Goal: Task Accomplishment & Management: Use online tool/utility

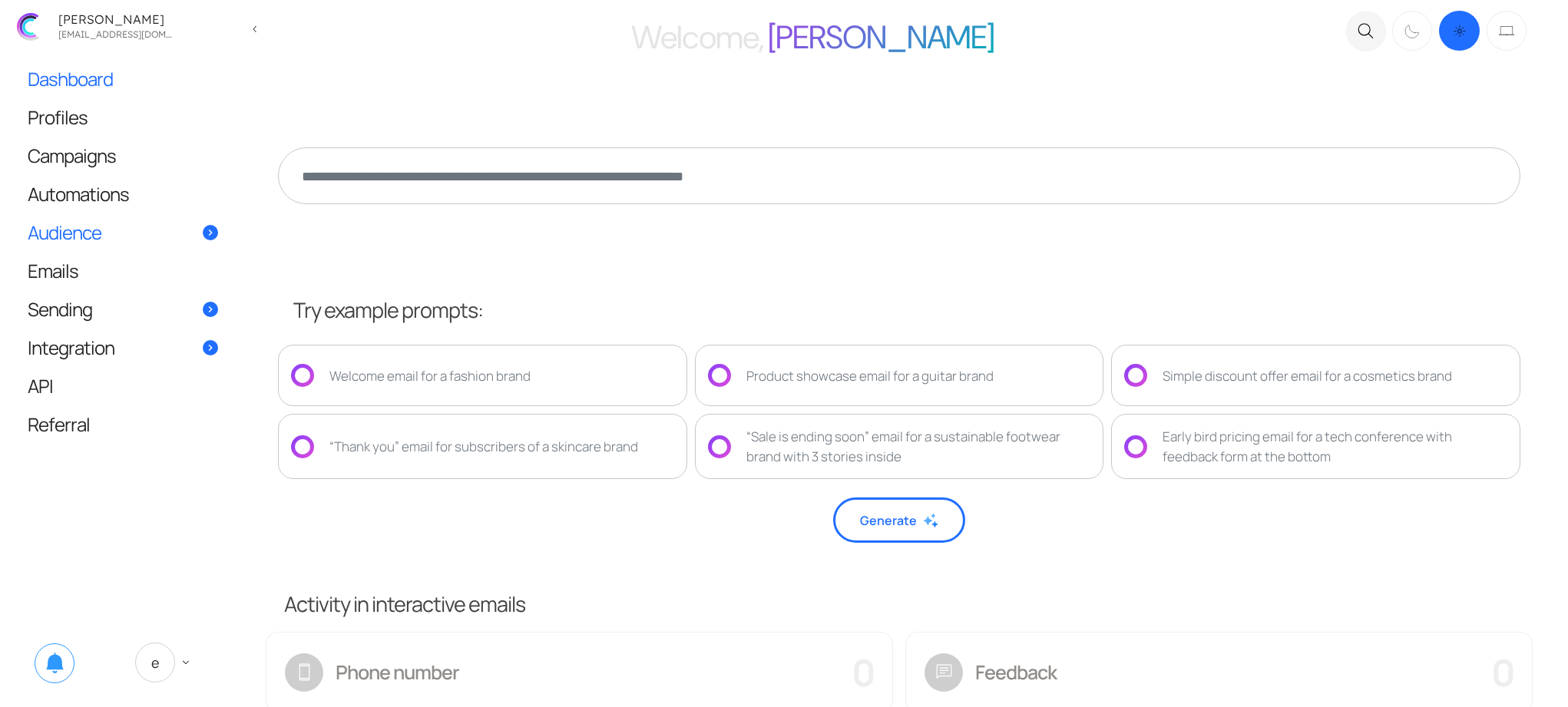
click at [116, 235] on link "Audience" at bounding box center [122, 232] width 221 height 38
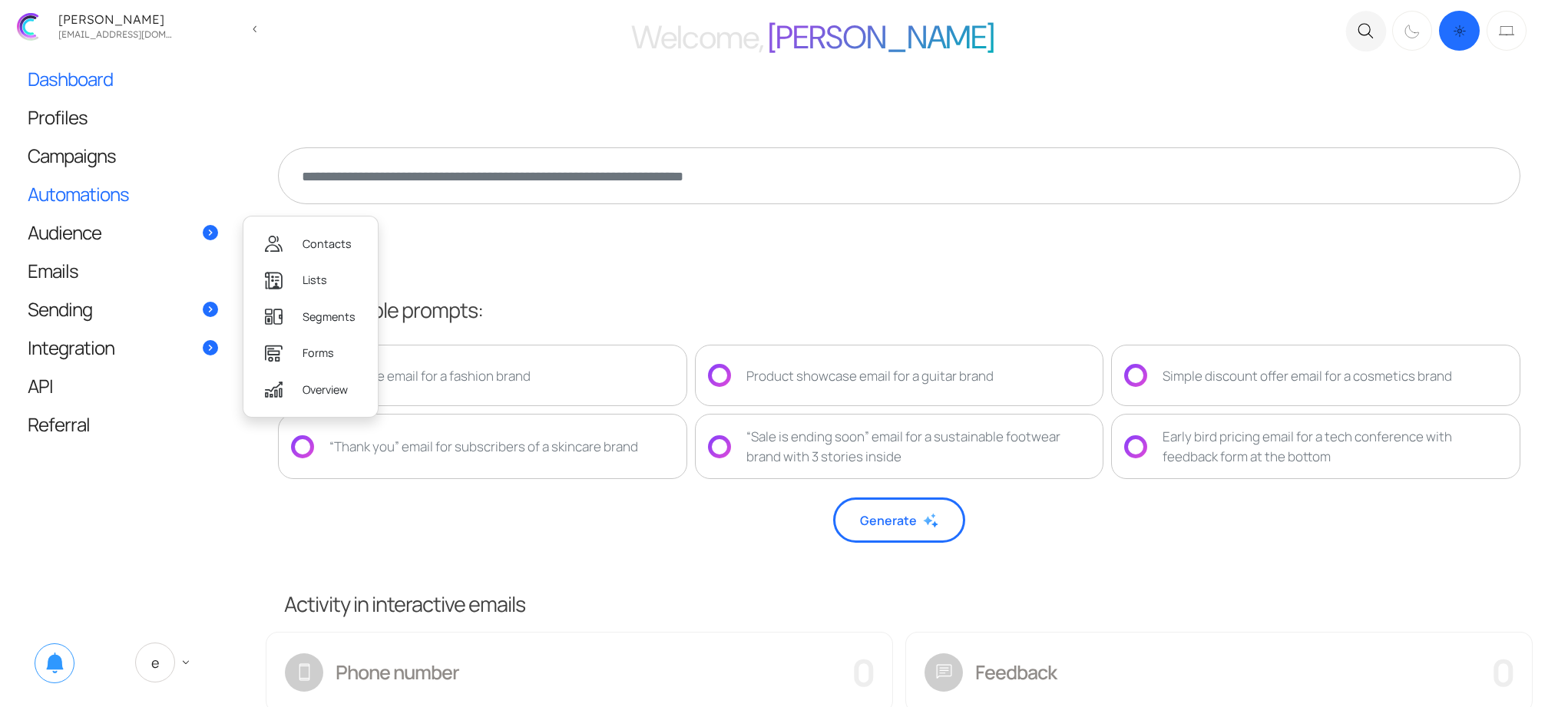
click at [126, 186] on span "Automations" at bounding box center [78, 194] width 102 height 16
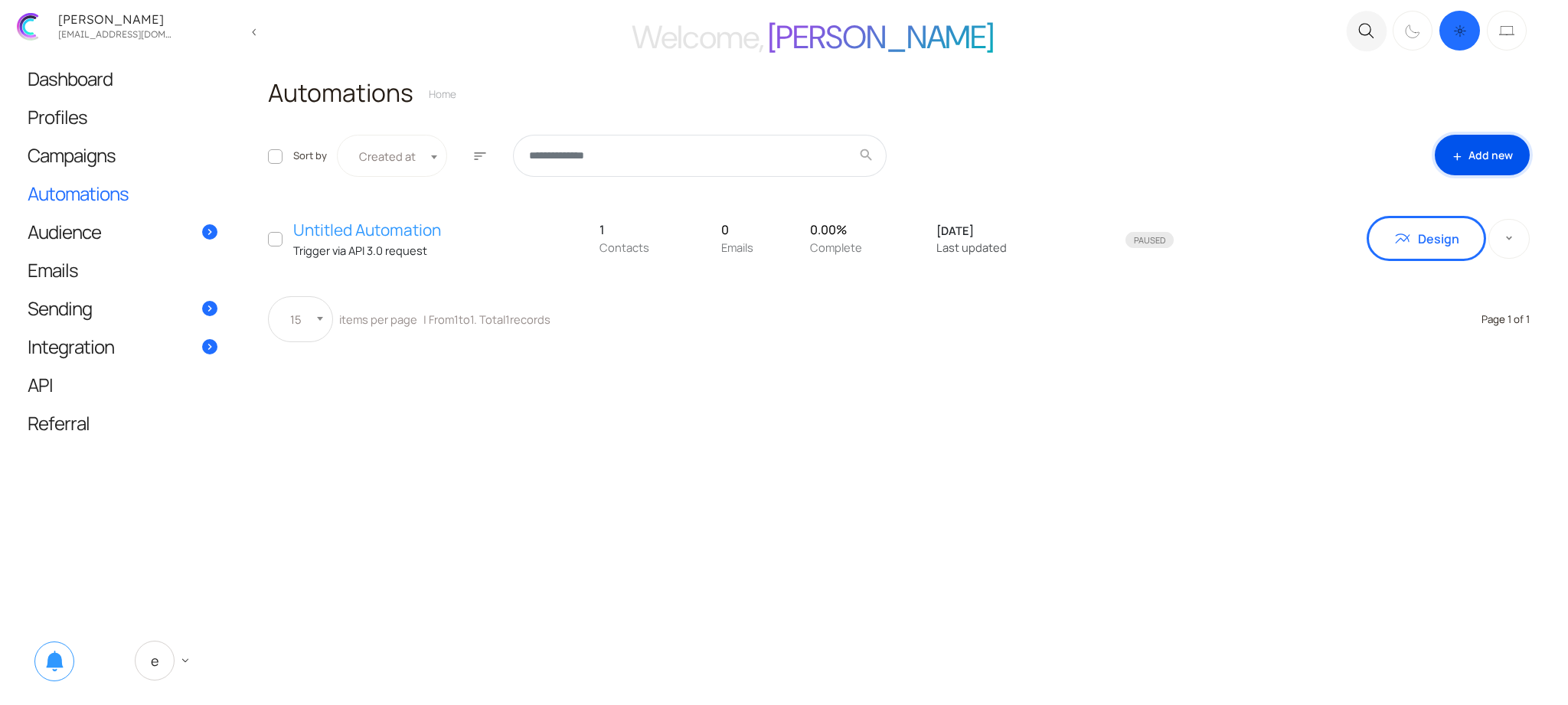
click at [1495, 147] on link "add Add new" at bounding box center [1482, 155] width 95 height 41
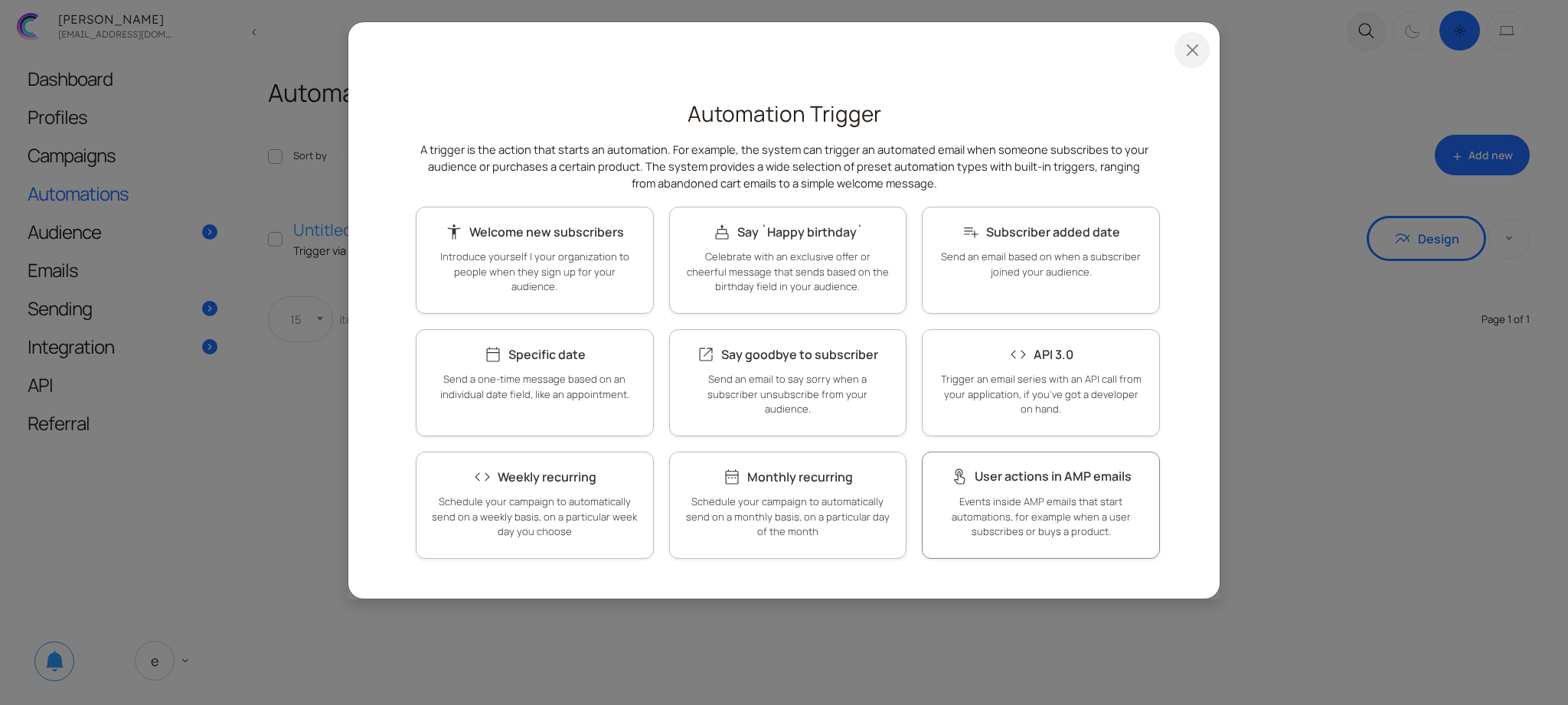
click at [1038, 522] on p "Events inside AMP emails that start automations, for example when a user subscr…" at bounding box center [1041, 517] width 206 height 45
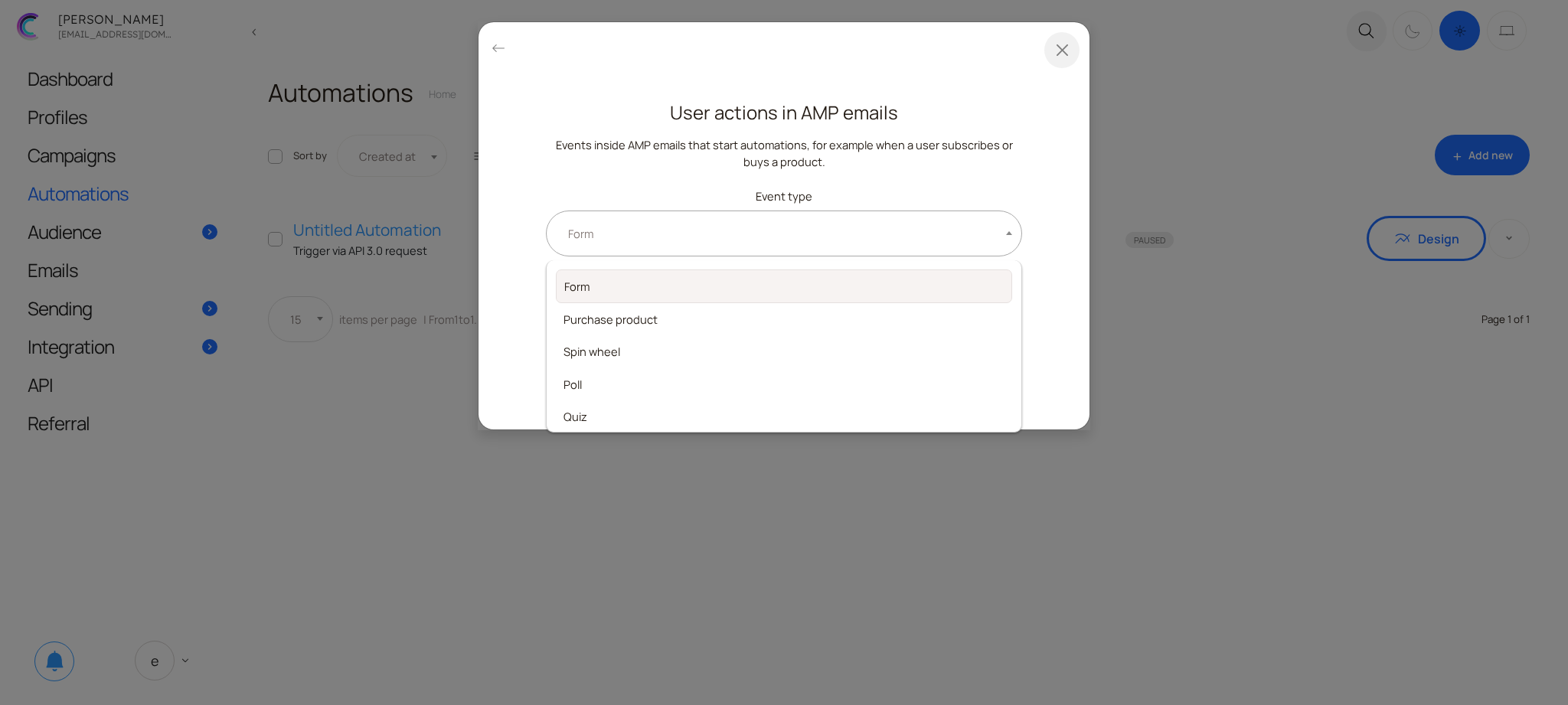
click at [611, 245] on span "Form" at bounding box center [783, 234] width 476 height 46
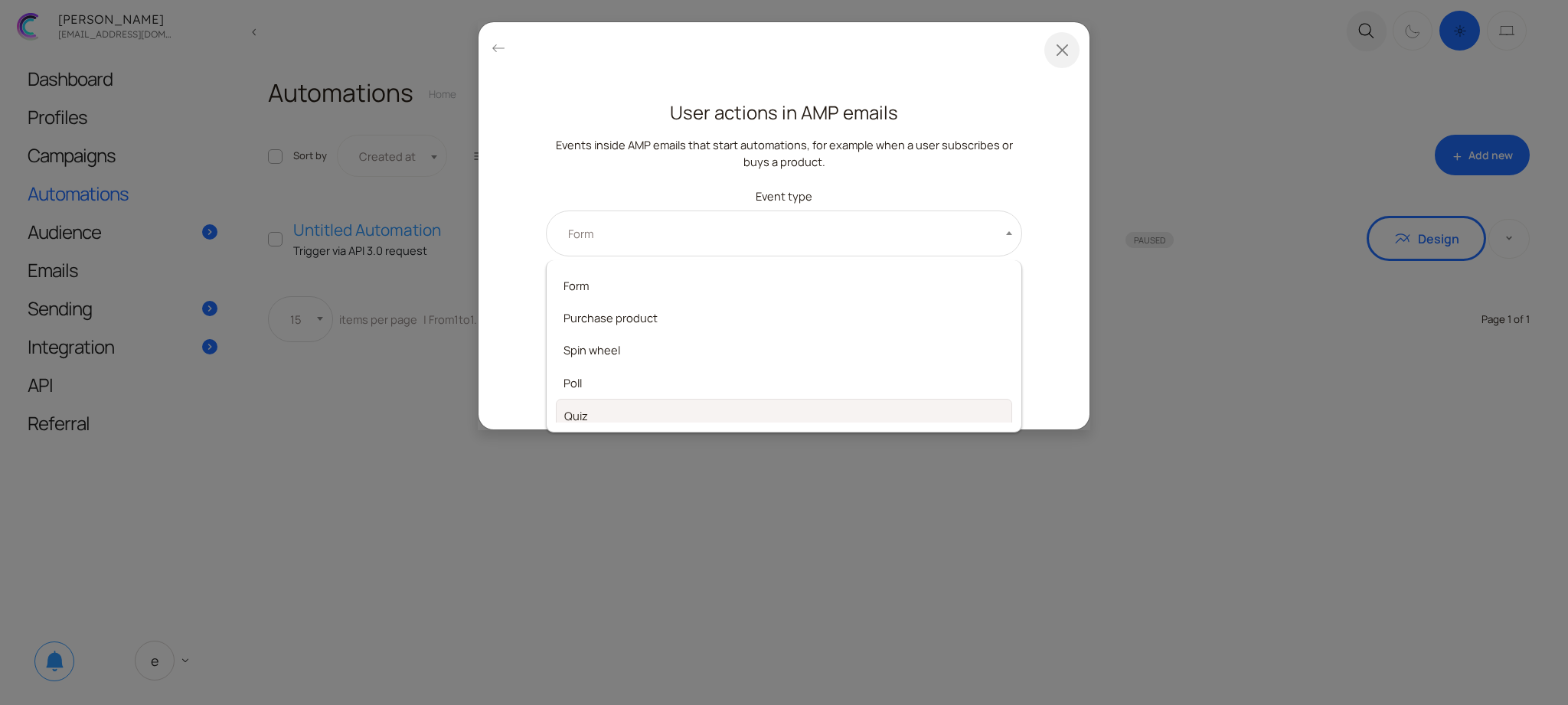
click at [523, 203] on div "**********" at bounding box center [784, 251] width 611 height 355
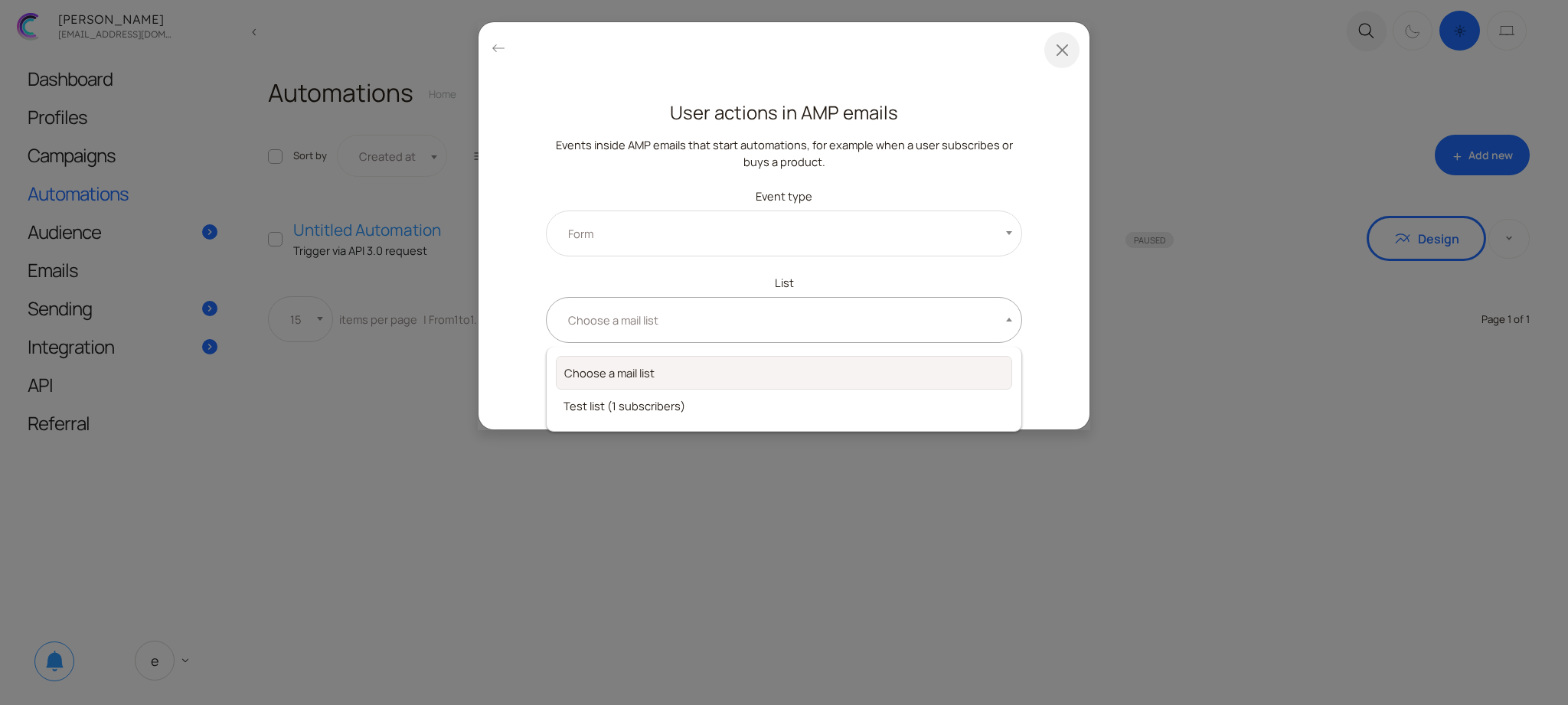
click at [661, 331] on span "Choose a mail list" at bounding box center [783, 320] width 476 height 46
click at [526, 358] on div "**********" at bounding box center [784, 251] width 611 height 355
click at [585, 327] on span "Choose a mail list" at bounding box center [618, 320] width 112 height 17
drag, startPoint x: 522, startPoint y: 261, endPoint x: 511, endPoint y: 128, distance: 133.5
click at [522, 262] on div "**********" at bounding box center [784, 251] width 611 height 355
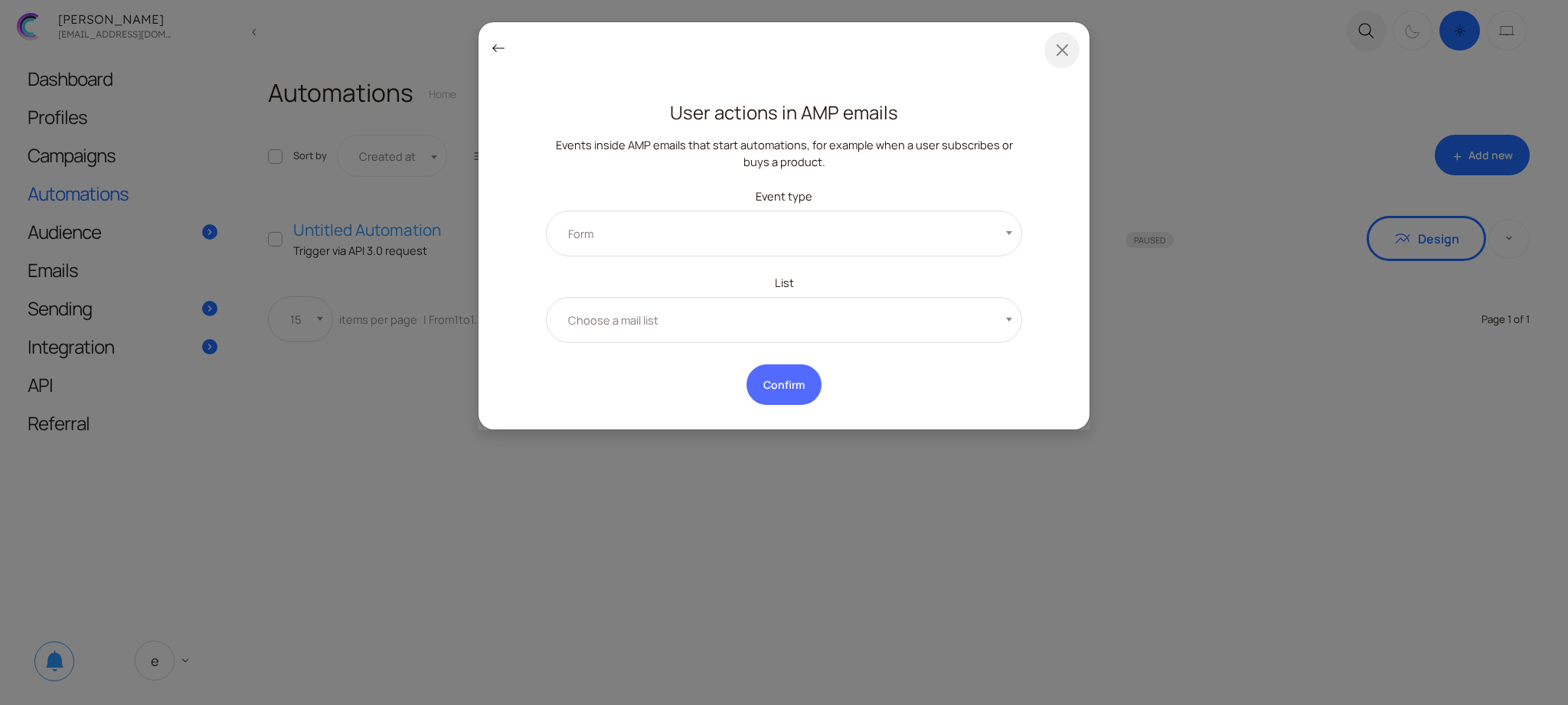
click at [495, 49] on link "keyboard_backspace" at bounding box center [497, 48] width 15 height 10
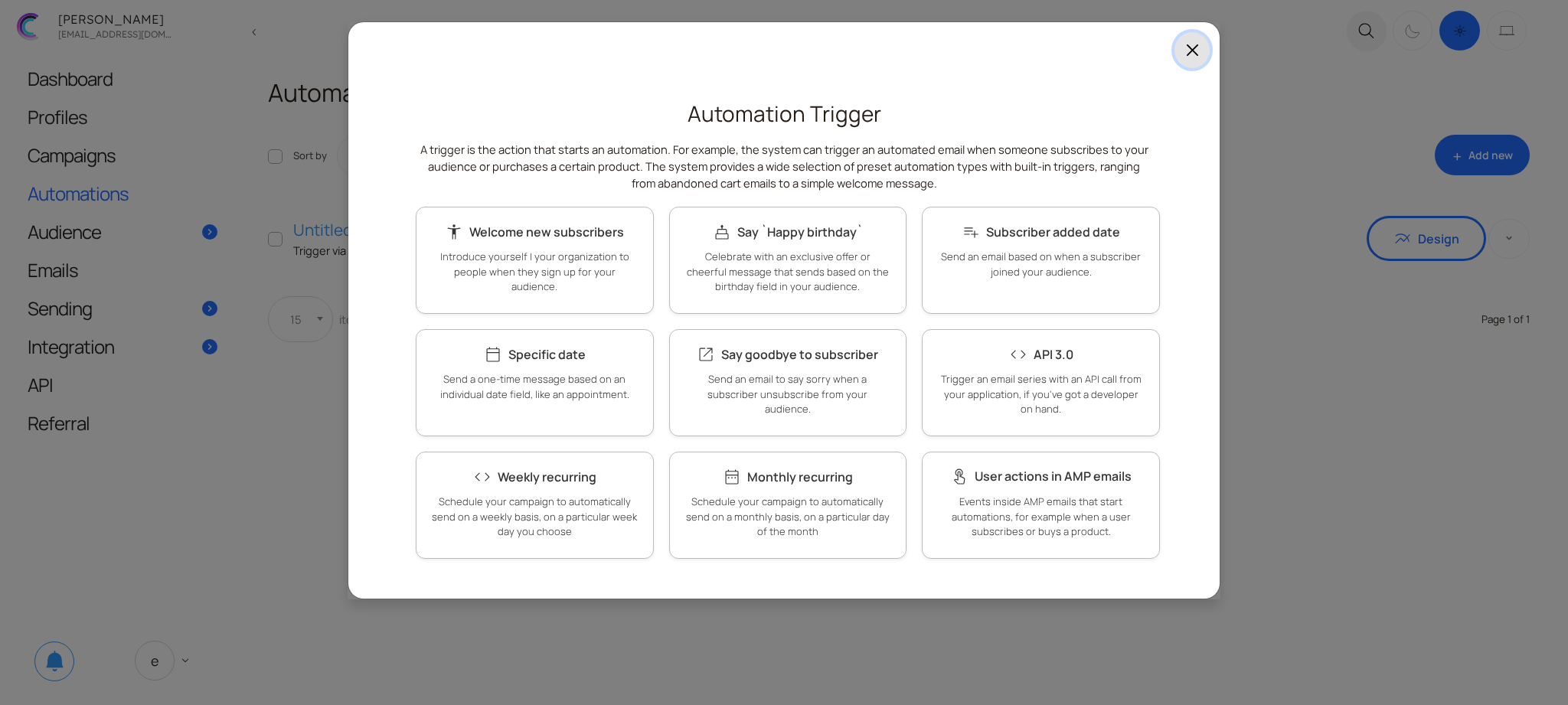
click at [1192, 53] on button "Close" at bounding box center [1192, 49] width 35 height 36
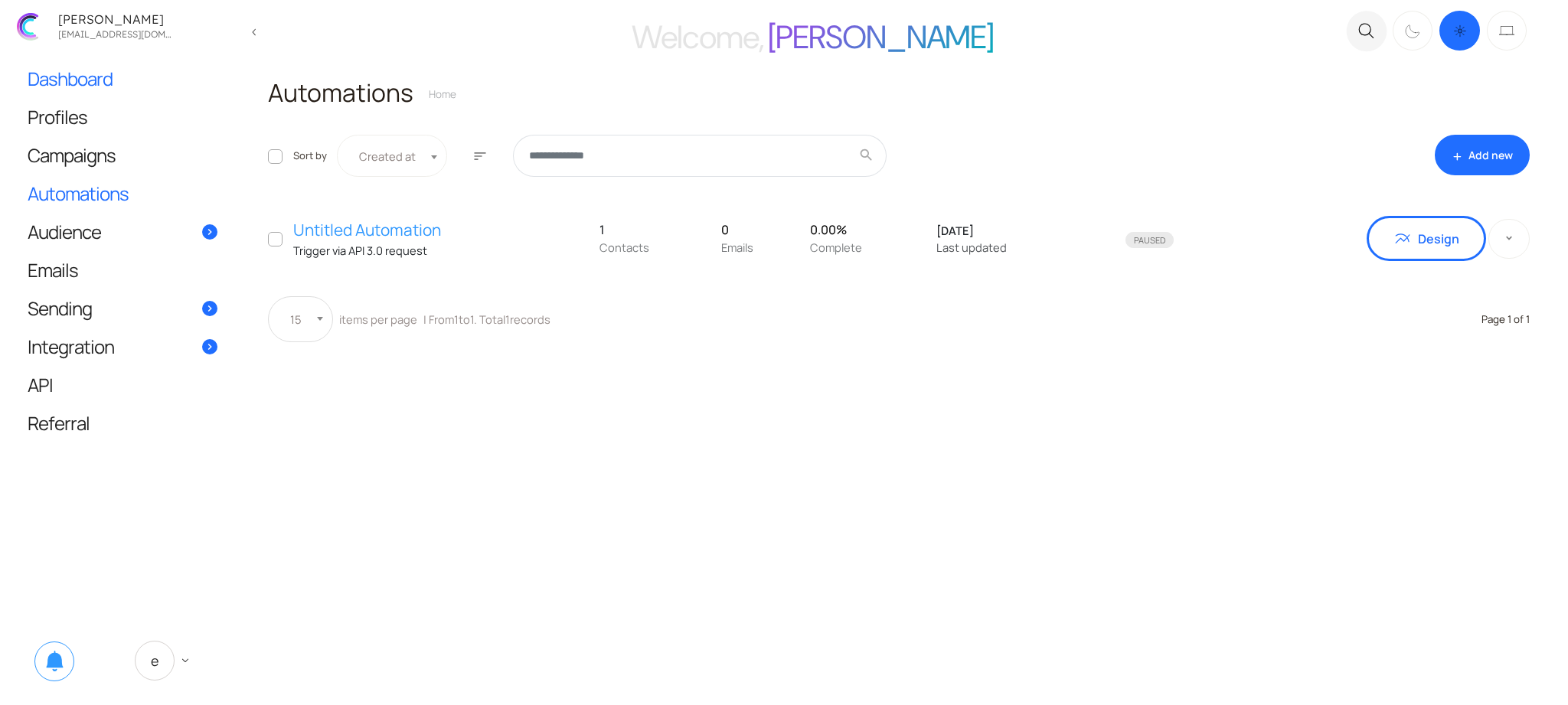
click at [127, 84] on link "Dashboard" at bounding box center [122, 78] width 220 height 37
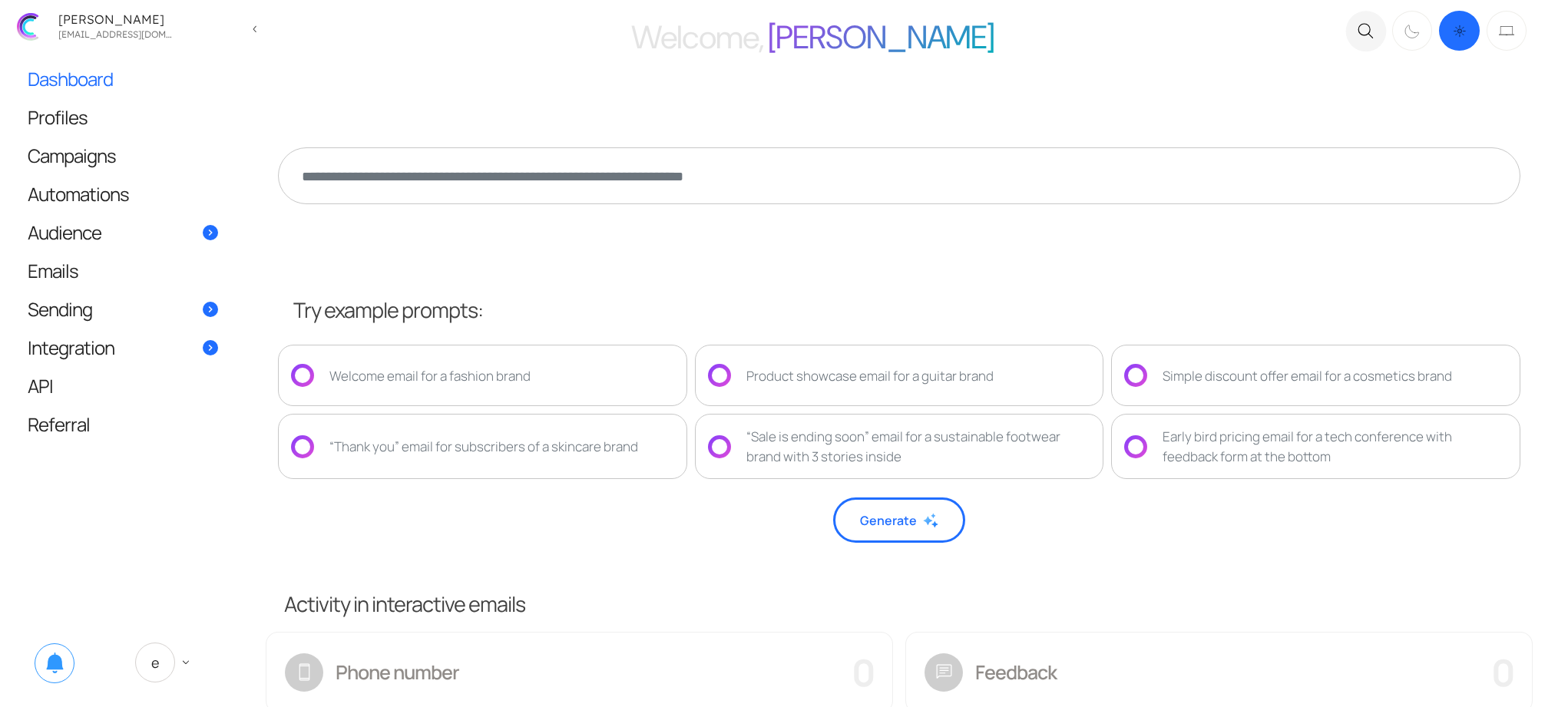
click at [708, 573] on div "Activity in interactive emails" at bounding box center [898, 599] width 1279 height 53
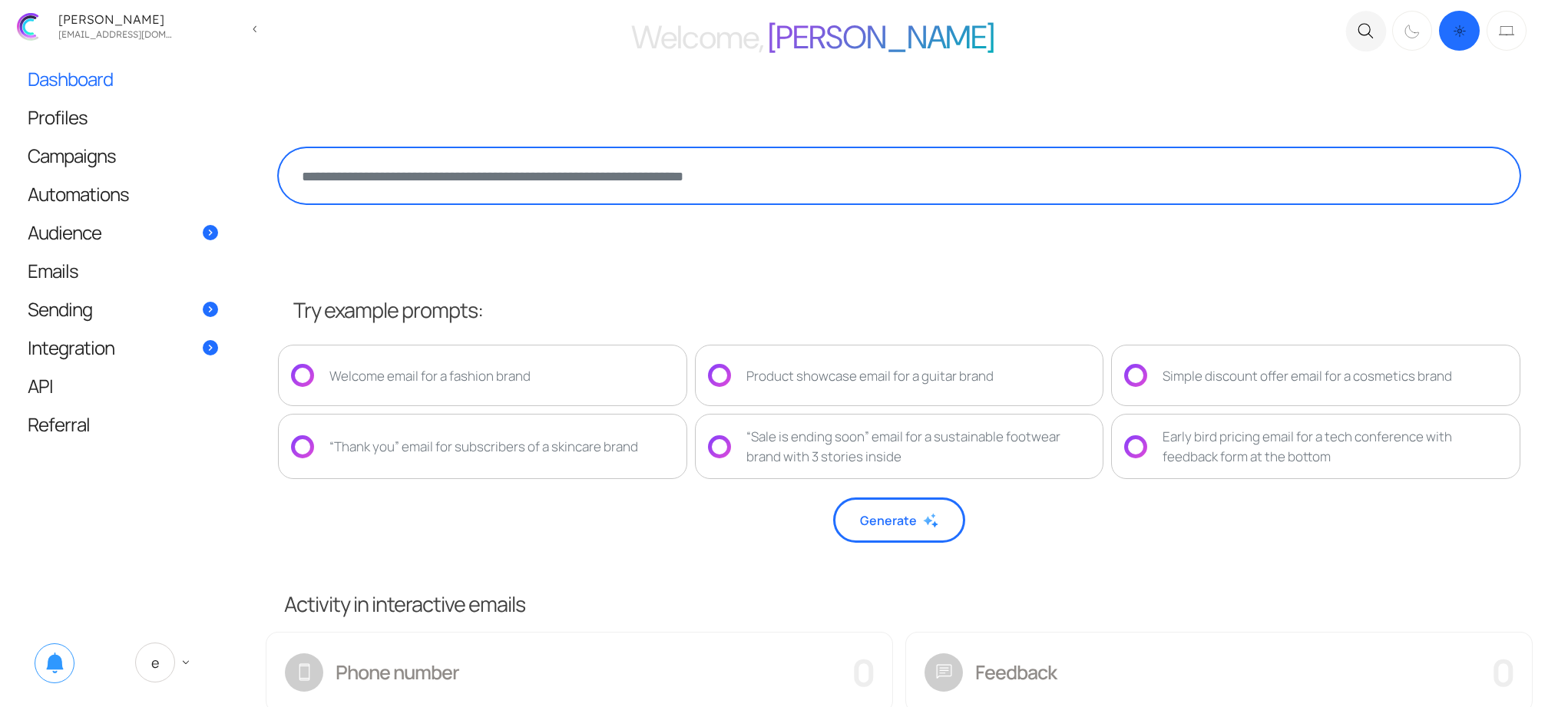
click at [778, 174] on textarea at bounding box center [899, 175] width 1242 height 57
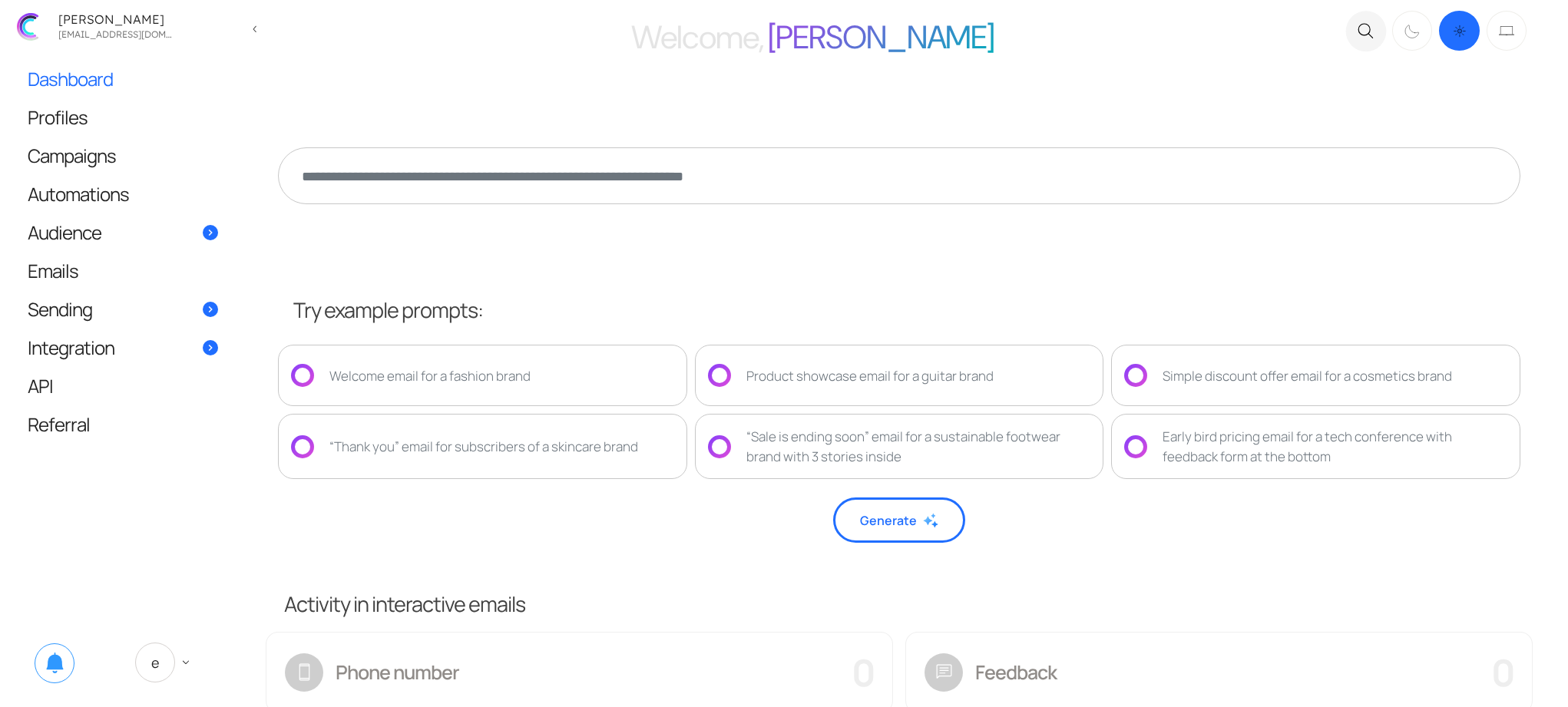
click at [739, 262] on div at bounding box center [899, 183] width 1261 height 192
drag, startPoint x: 900, startPoint y: 524, endPoint x: 1014, endPoint y: 544, distance: 115.7
click at [1014, 544] on div "Try example prompts: Welcome email for a fashion brand Product showcase email f…" at bounding box center [899, 317] width 1261 height 475
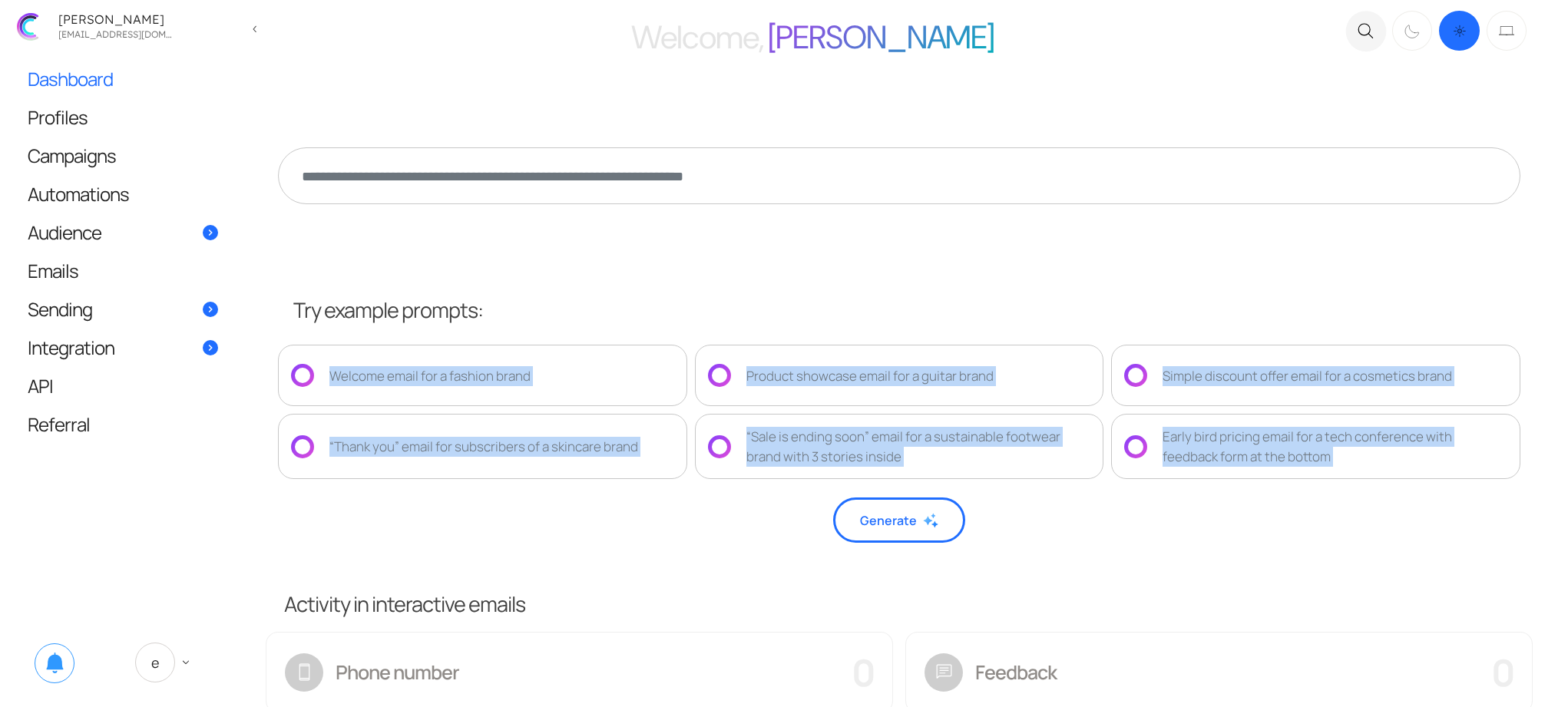
drag, startPoint x: 1007, startPoint y: 543, endPoint x: 541, endPoint y: 299, distance: 526.0
click at [541, 299] on div "Try example prompts: Welcome email for a fashion brand Product showcase email f…" at bounding box center [899, 317] width 1261 height 475
drag, startPoint x: 343, startPoint y: 326, endPoint x: 1198, endPoint y: 506, distance: 873.7
click at [1197, 506] on form "Try example prompts: Welcome email for a fashion brand Product showcase email f…" at bounding box center [899, 314] width 1242 height 455
click at [1156, 505] on div "Generate" at bounding box center [899, 520] width 1242 height 46
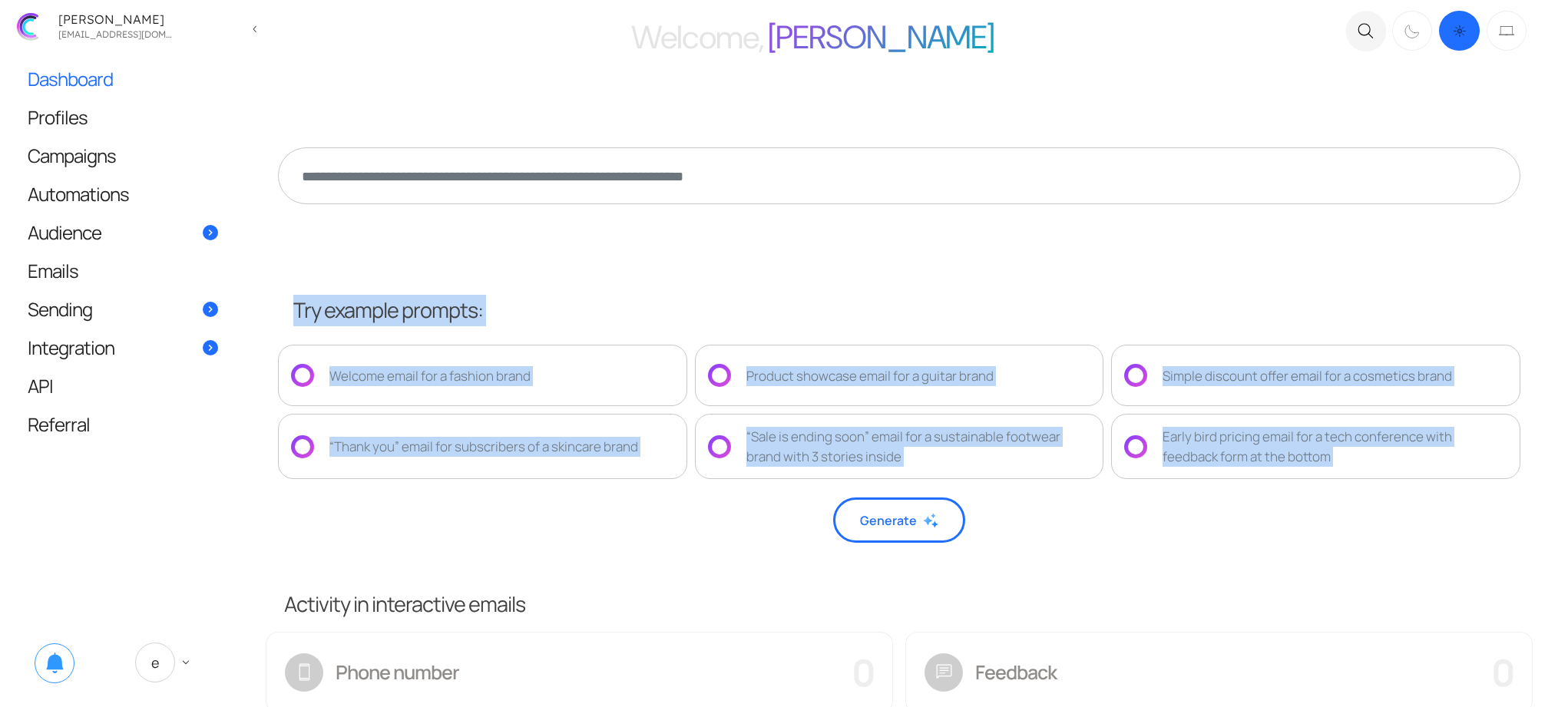
drag, startPoint x: 1233, startPoint y: 495, endPoint x: 283, endPoint y: 309, distance: 968.0
click at [283, 309] on form "Try example prompts: Welcome email for a fashion brand Product showcase email f…" at bounding box center [899, 314] width 1242 height 455
click at [283, 309] on div "Try example prompts: Welcome email for a fashion brand Product showcase email f…" at bounding box center [899, 379] width 1242 height 201
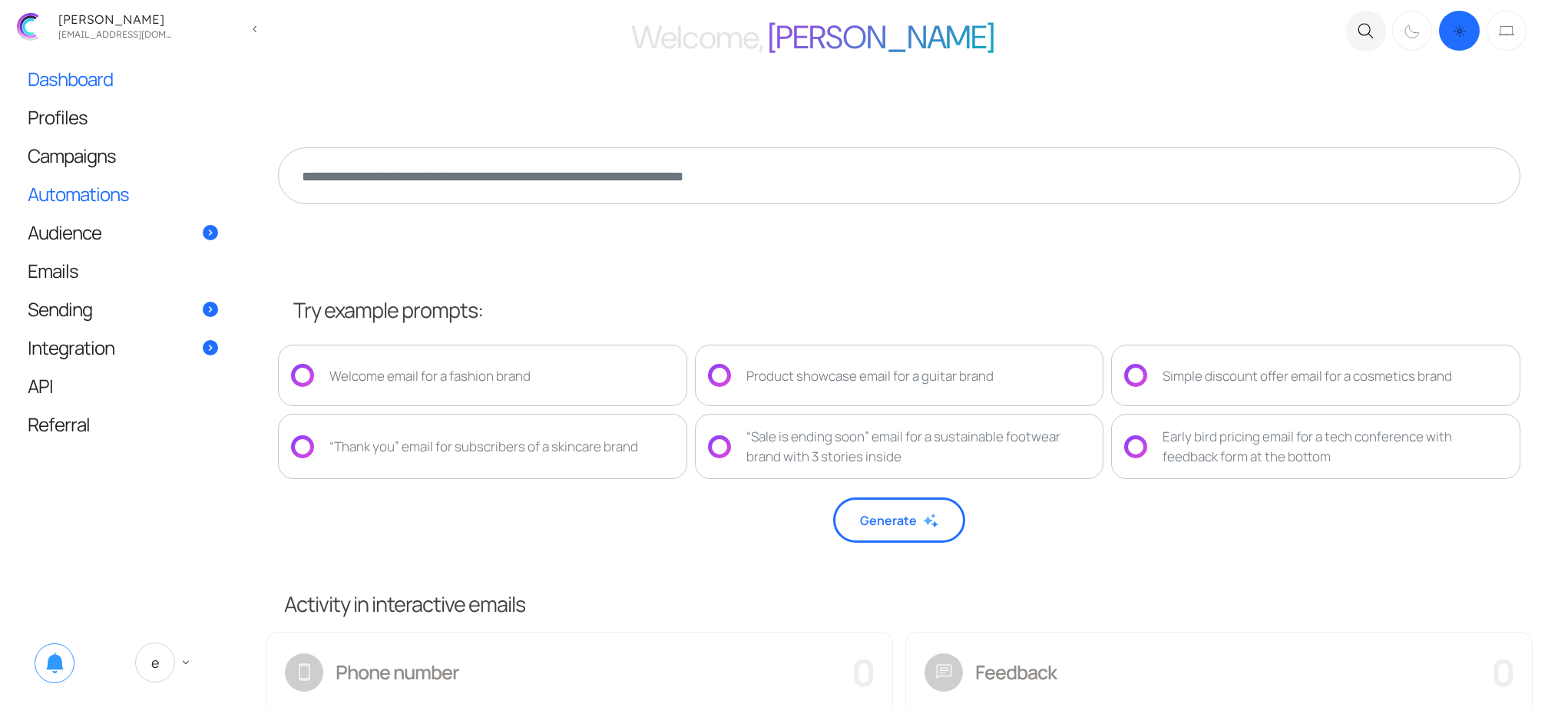
click at [96, 186] on span "Automations" at bounding box center [78, 194] width 102 height 16
